Goal: Information Seeking & Learning: Find specific fact

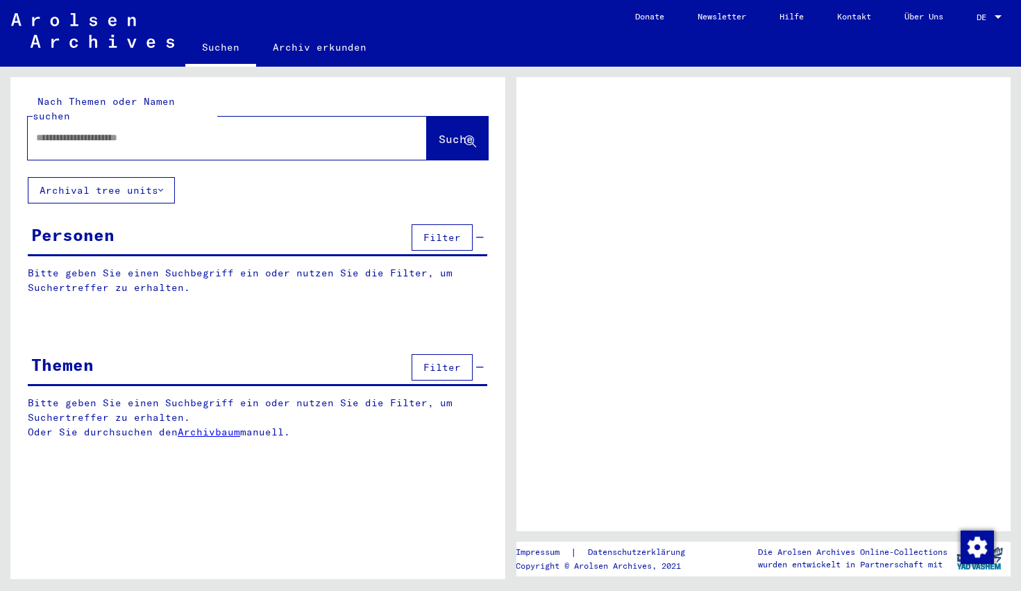
click at [991, 22] on span "DE" at bounding box center [984, 17] width 15 height 10
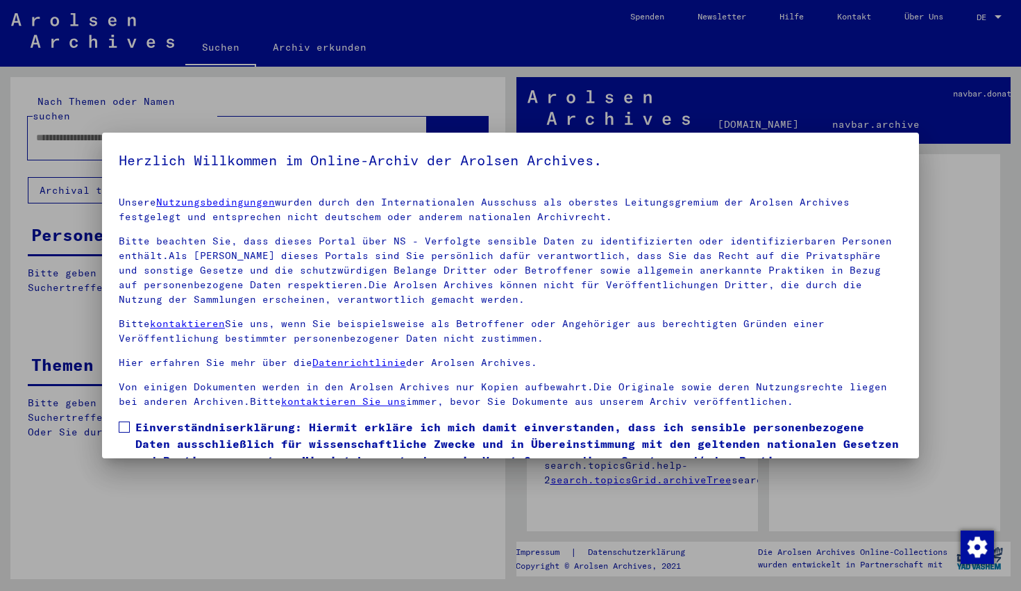
scroll to position [78, 0]
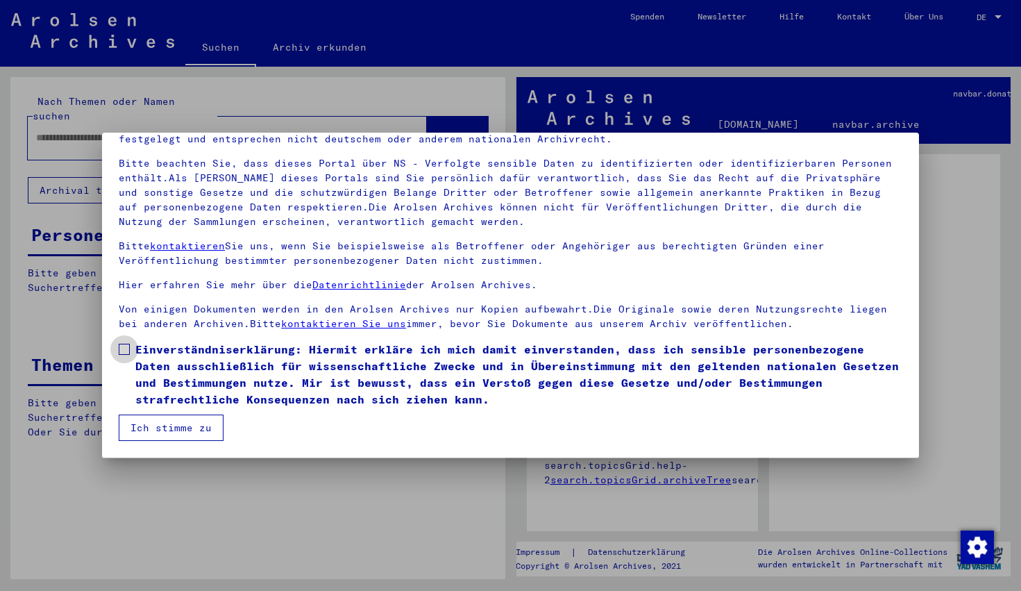
click at [128, 349] on span at bounding box center [124, 349] width 11 height 11
click at [156, 432] on button "Ich stimme zu" at bounding box center [171, 427] width 105 height 26
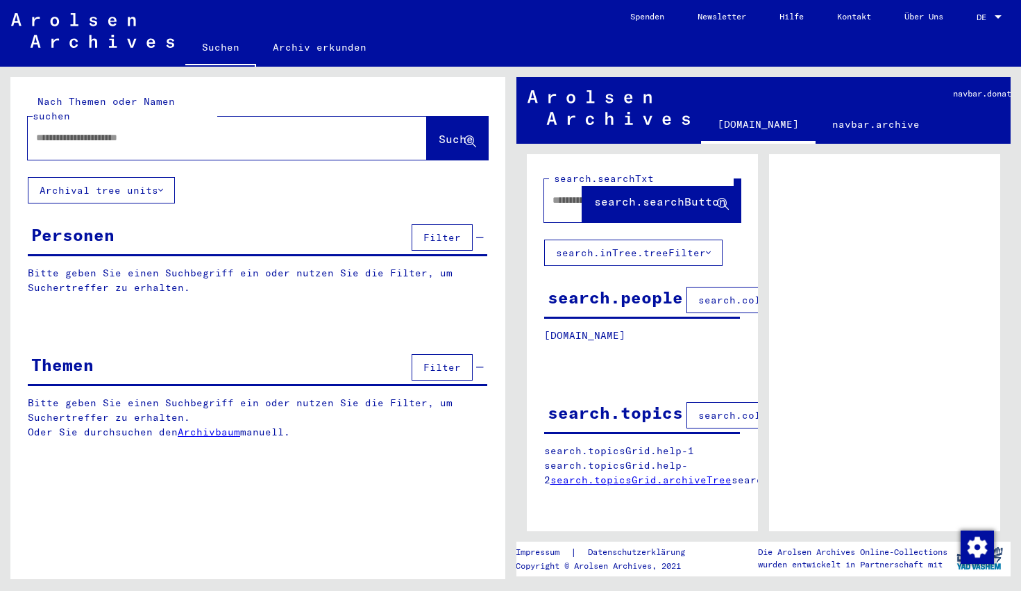
click at [994, 18] on div at bounding box center [998, 17] width 12 height 10
click at [973, 27] on span "English" at bounding box center [963, 24] width 34 height 10
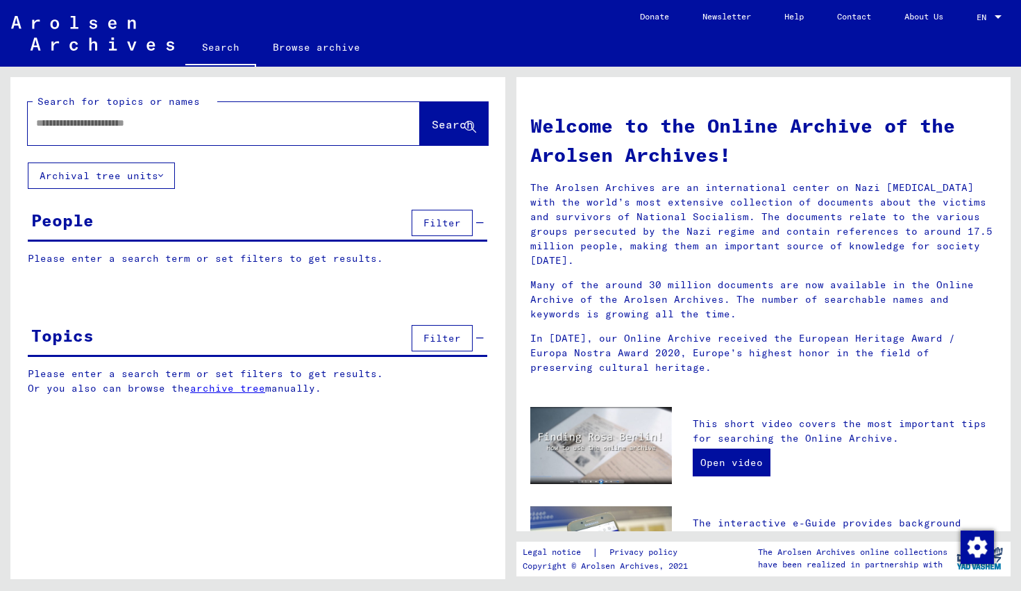
click at [269, 117] on input "text" at bounding box center [207, 123] width 342 height 15
type input "**********"
click at [432, 126] on span "Search" at bounding box center [453, 124] width 42 height 14
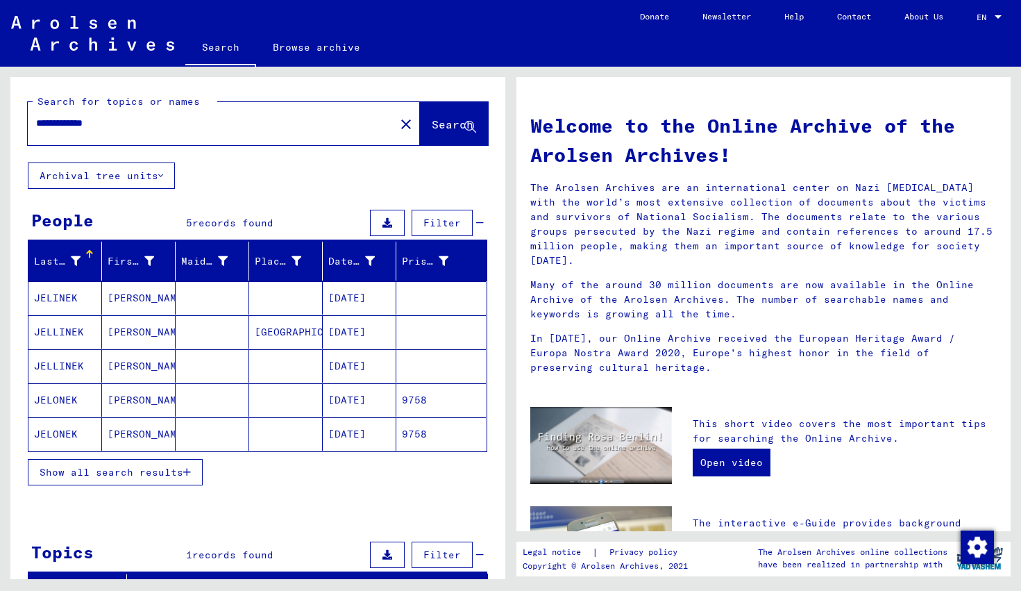
click at [414, 404] on mat-cell "9758" at bounding box center [441, 399] width 90 height 33
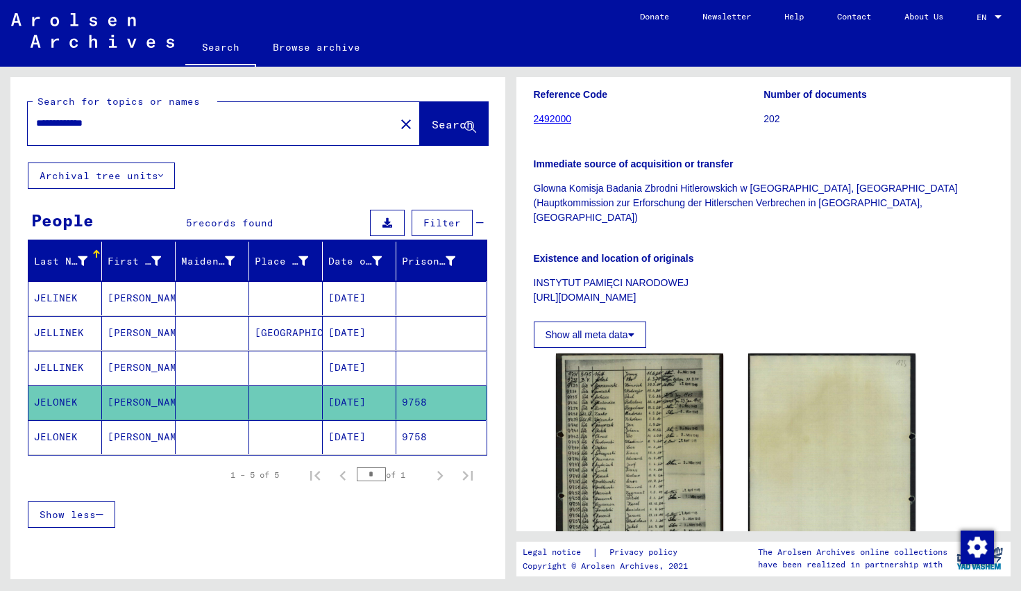
scroll to position [142, 0]
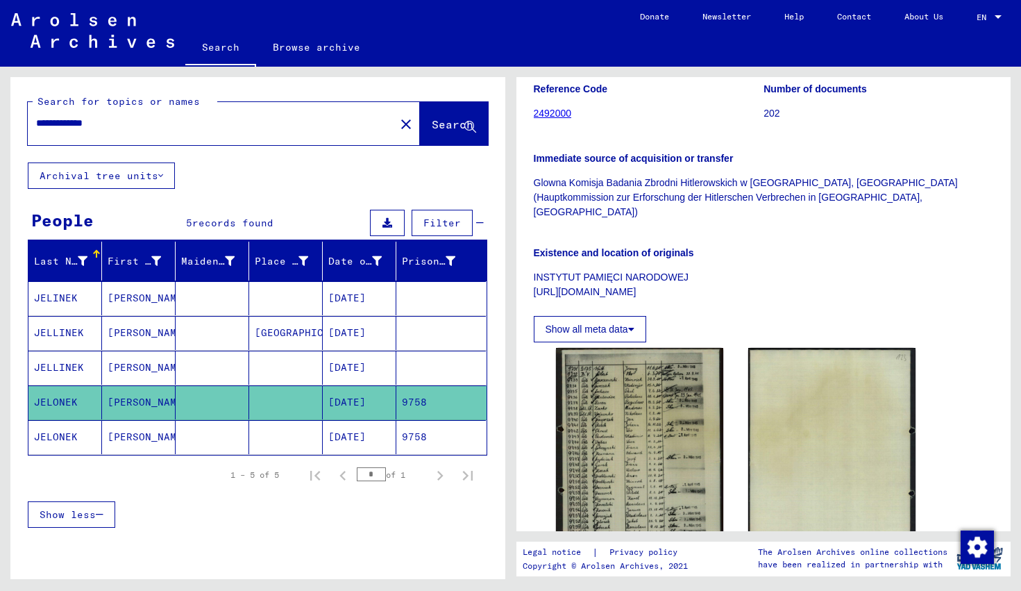
click at [443, 437] on mat-cell "9758" at bounding box center [441, 437] width 90 height 34
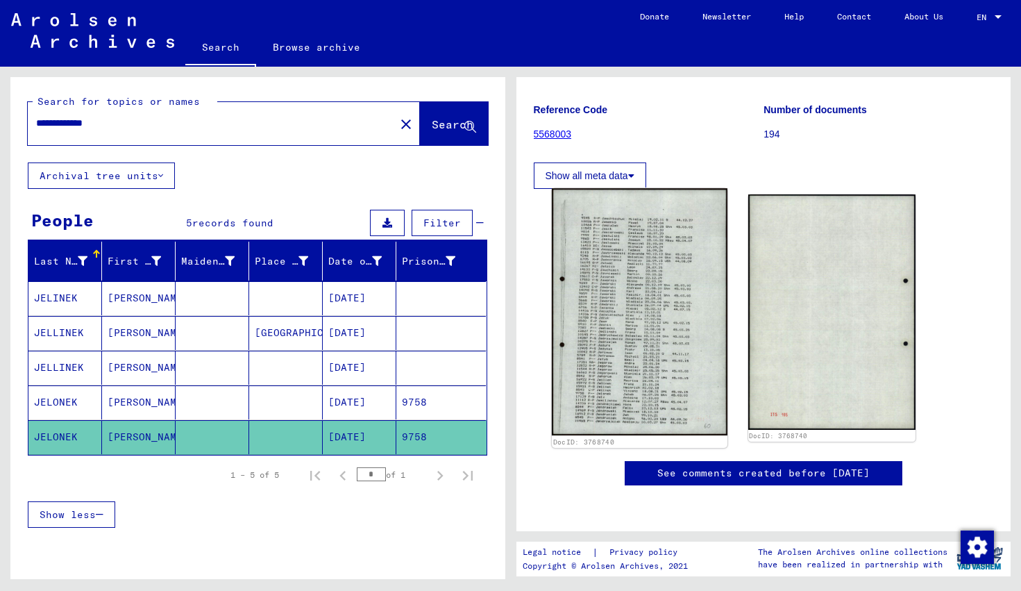
scroll to position [174, 0]
click at [622, 215] on img at bounding box center [639, 311] width 176 height 247
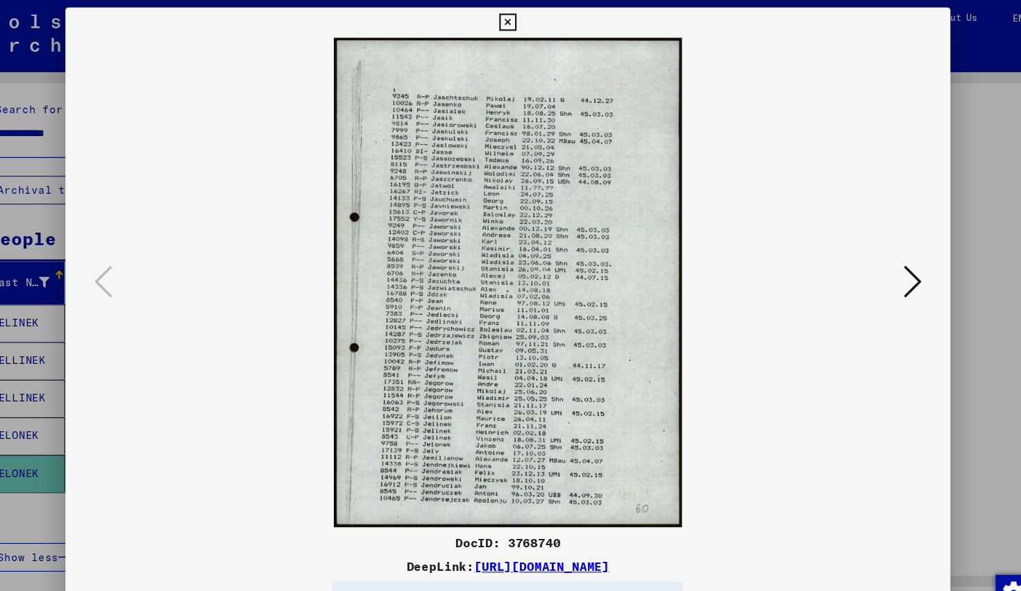
click at [889, 260] on icon at bounding box center [884, 259] width 17 height 33
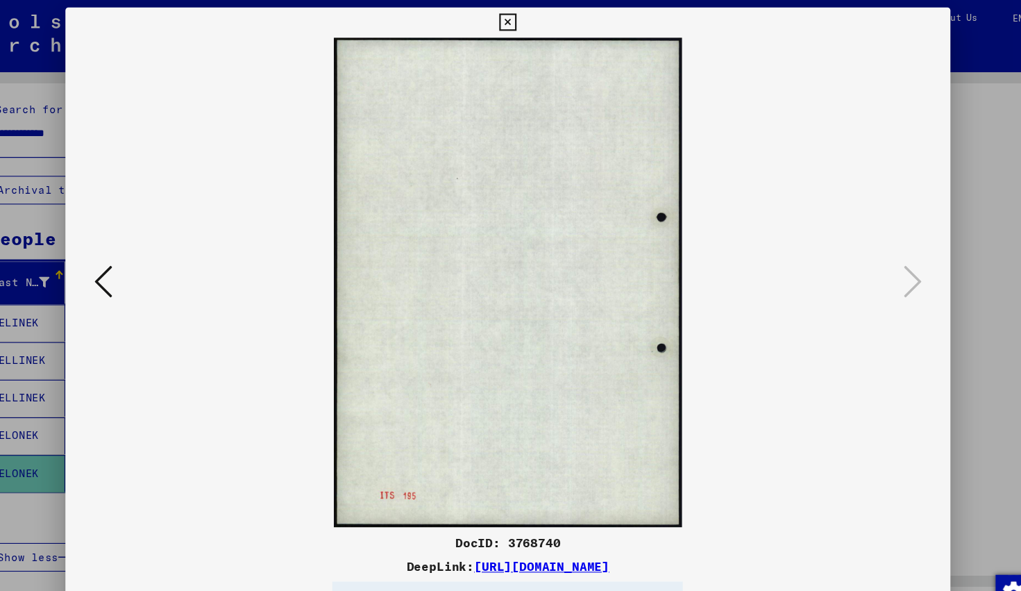
click at [138, 259] on icon at bounding box center [136, 259] width 17 height 33
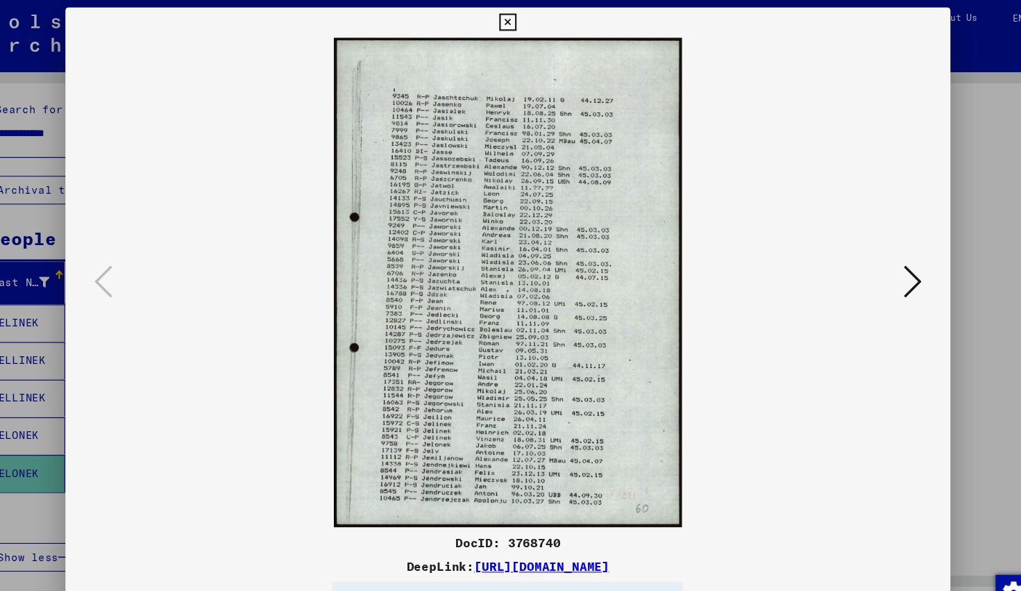
click at [604, 519] on link "[URL][DOMAIN_NAME]" at bounding box center [541, 523] width 125 height 14
click at [515, 21] on icon at bounding box center [511, 20] width 16 height 17
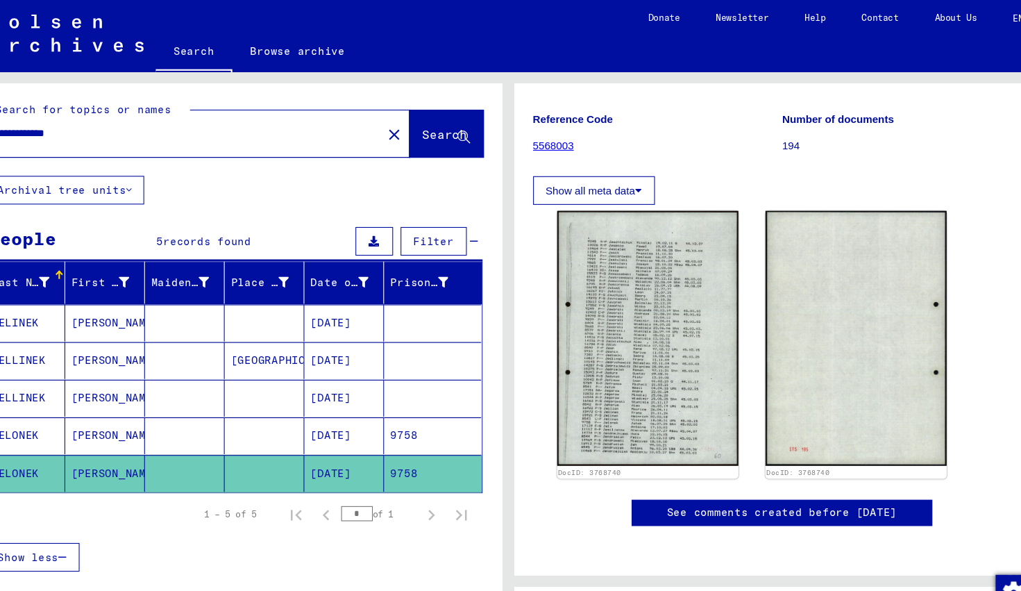
click at [425, 404] on mat-cell "9758" at bounding box center [441, 402] width 90 height 34
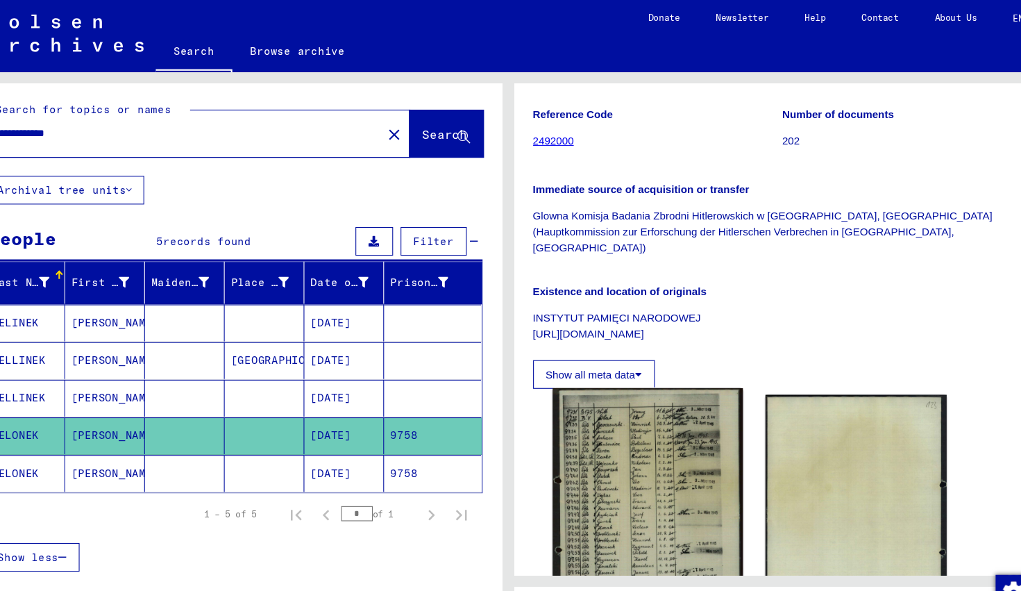
scroll to position [130, 0]
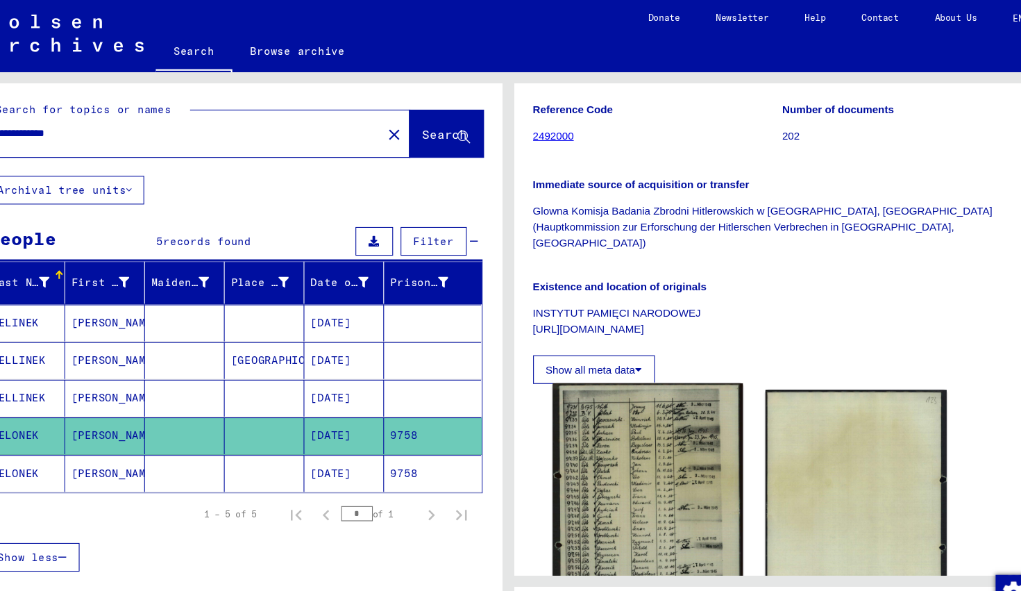
click at [641, 444] on img at bounding box center [639, 472] width 176 height 239
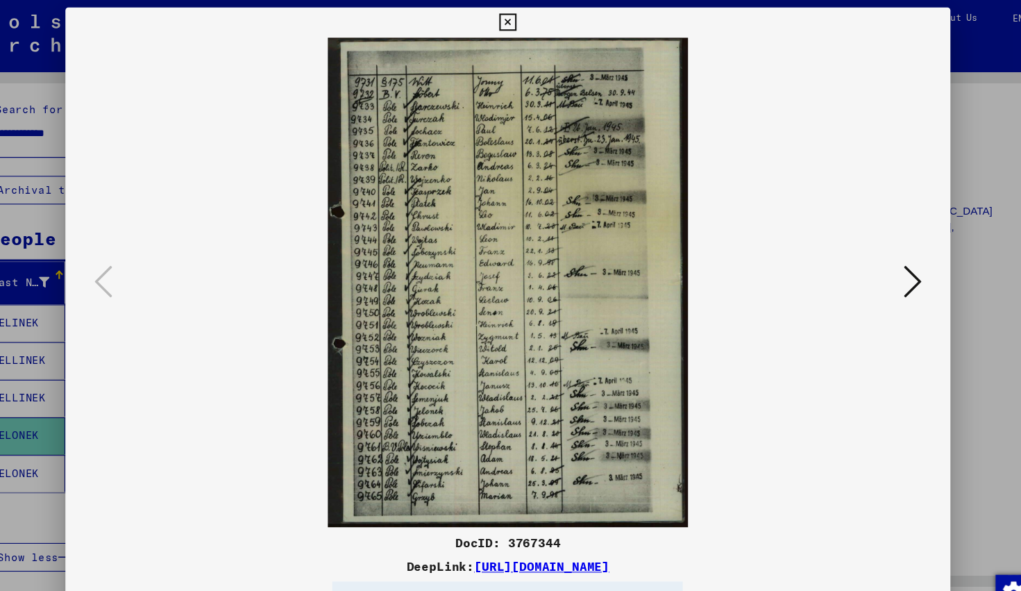
click at [387, 280] on img at bounding box center [510, 261] width 723 height 452
click at [881, 257] on icon at bounding box center [884, 259] width 17 height 33
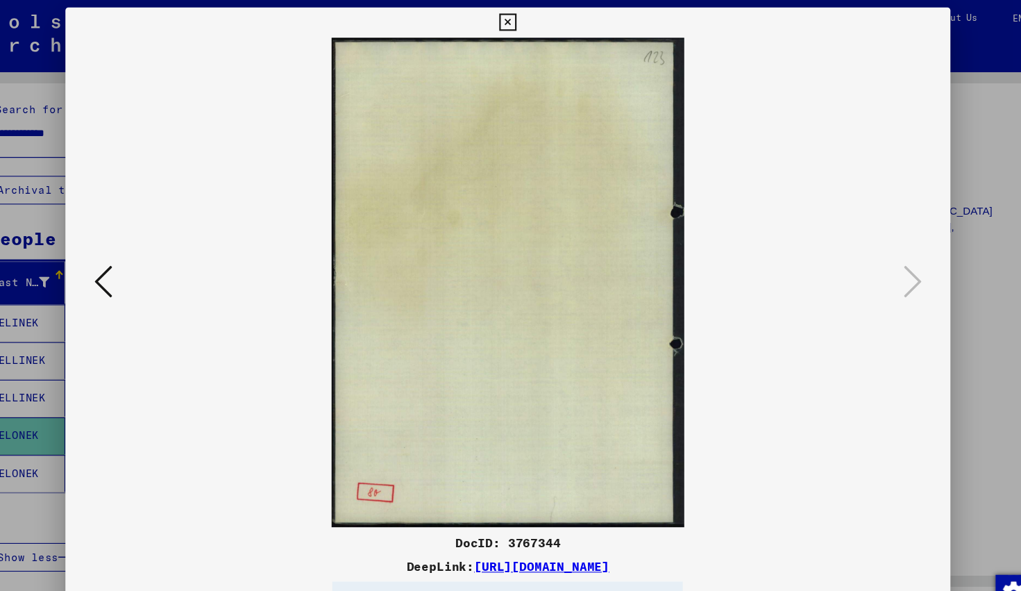
click at [135, 267] on icon at bounding box center [136, 259] width 17 height 33
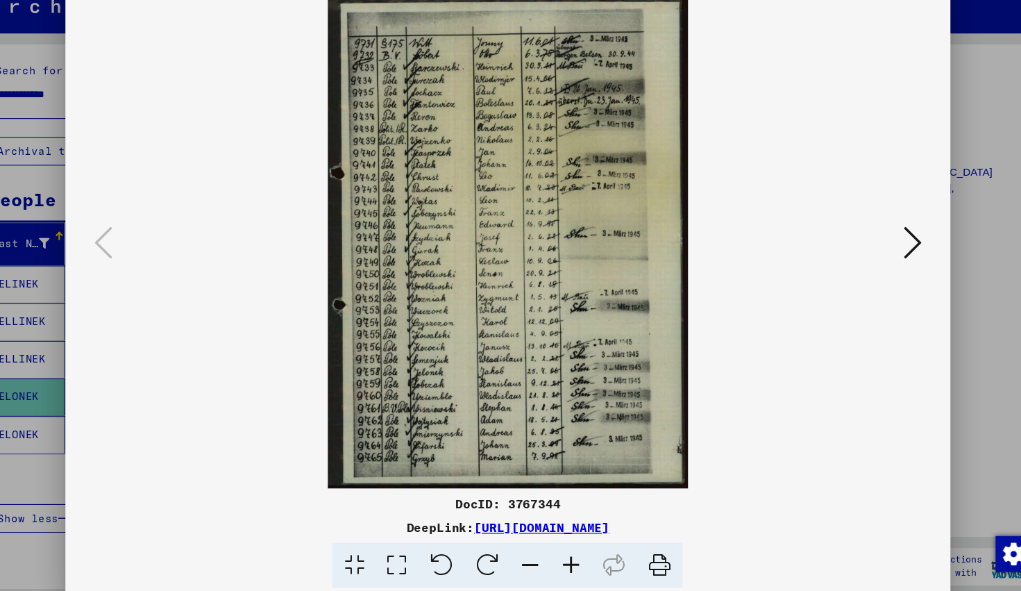
click at [505, 522] on link "[URL][DOMAIN_NAME]" at bounding box center [541, 523] width 125 height 14
